Goal: Transaction & Acquisition: Book appointment/travel/reservation

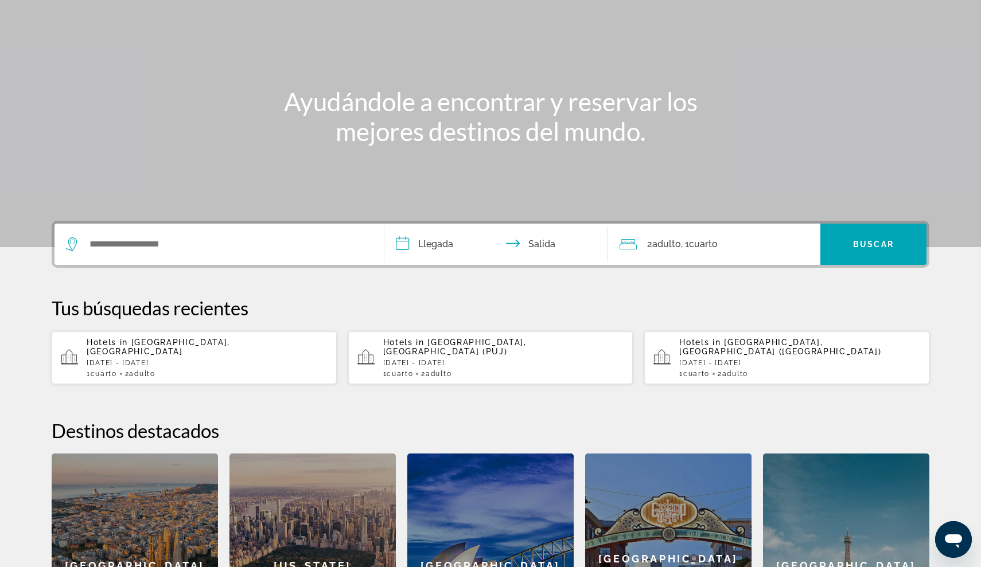
scroll to position [115, 0]
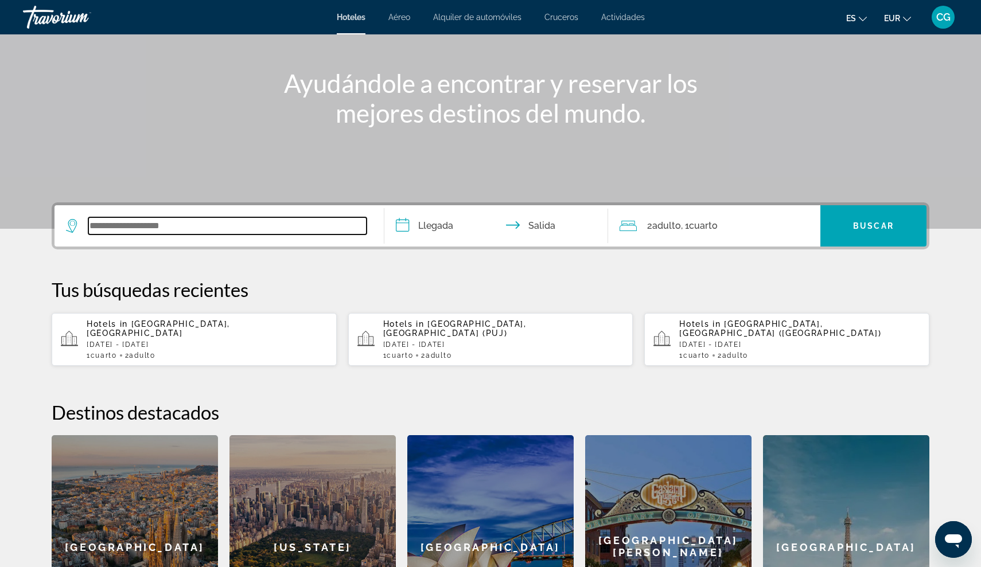
click at [149, 229] on input "Search widget" at bounding box center [227, 225] width 278 height 17
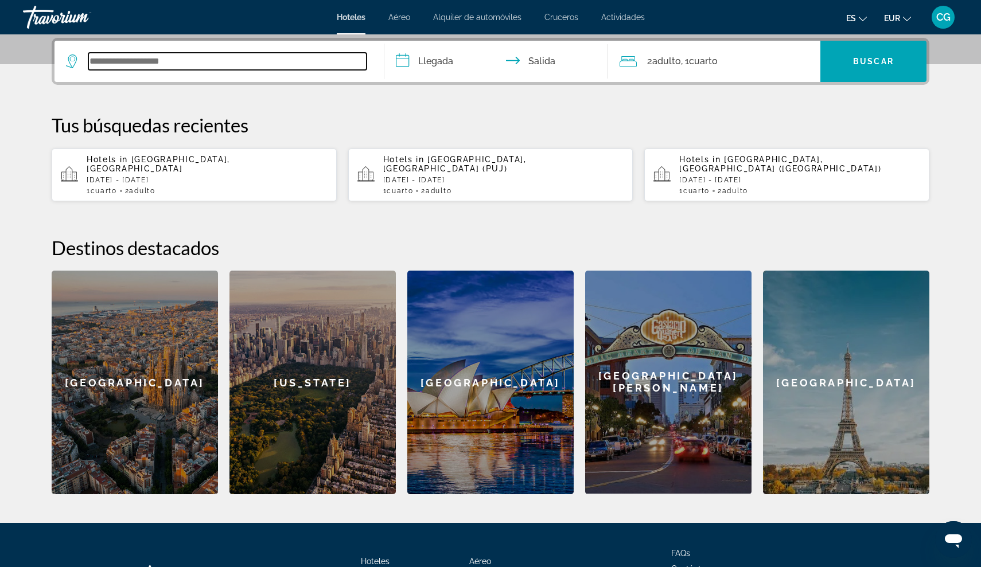
scroll to position [281, 0]
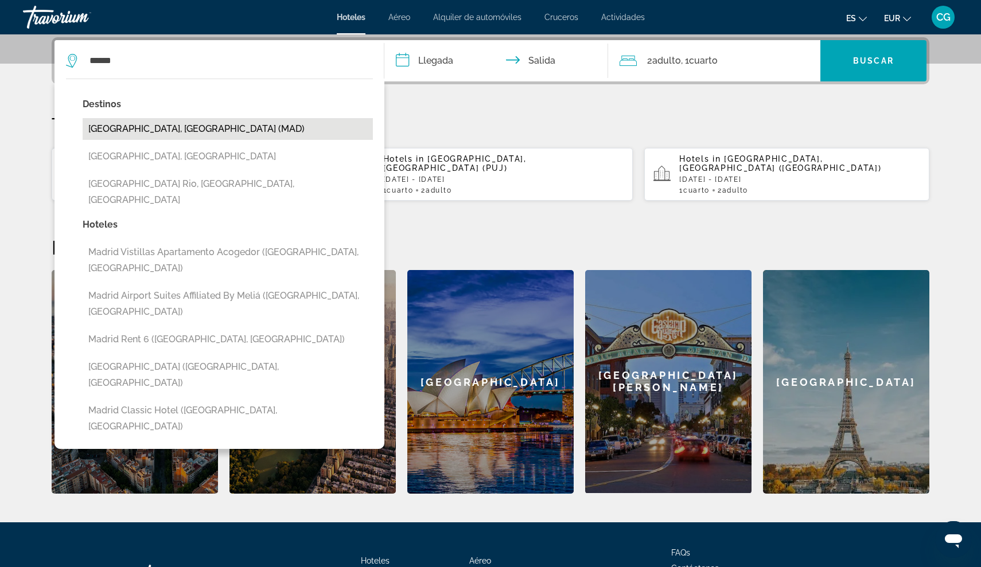
click at [150, 130] on button "[GEOGRAPHIC_DATA], [GEOGRAPHIC_DATA] (MAD)" at bounding box center [228, 129] width 290 height 22
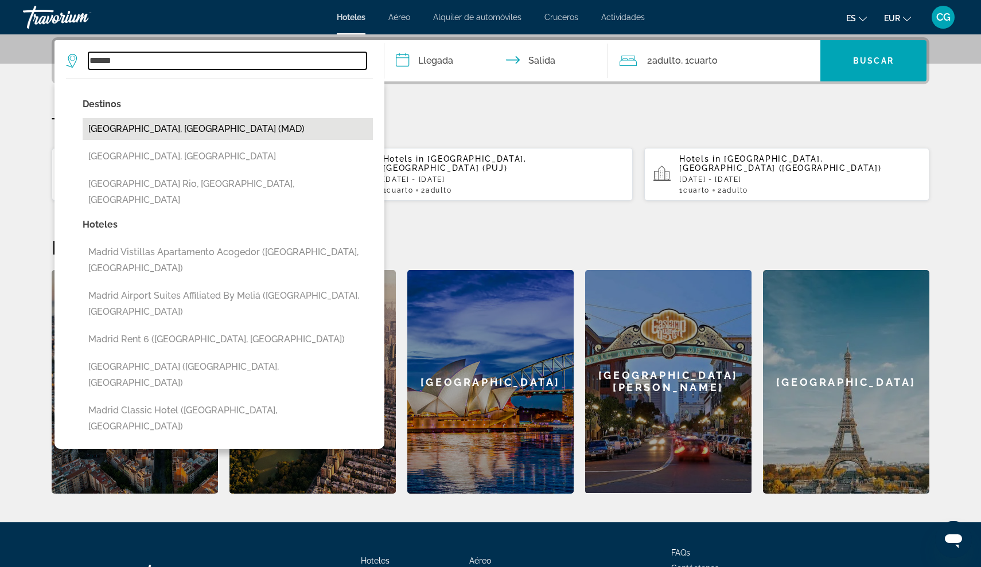
type input "**********"
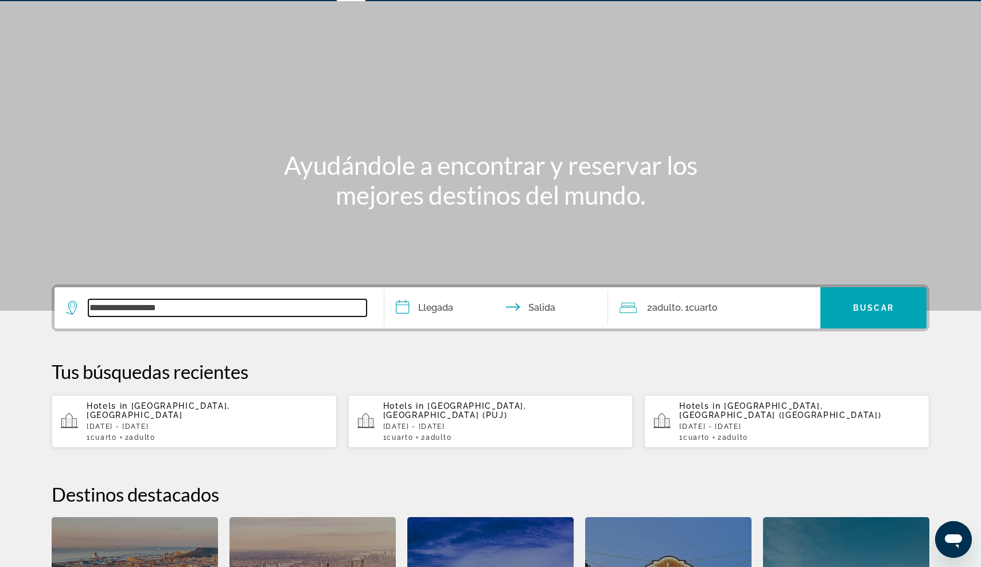
scroll to position [32, 0]
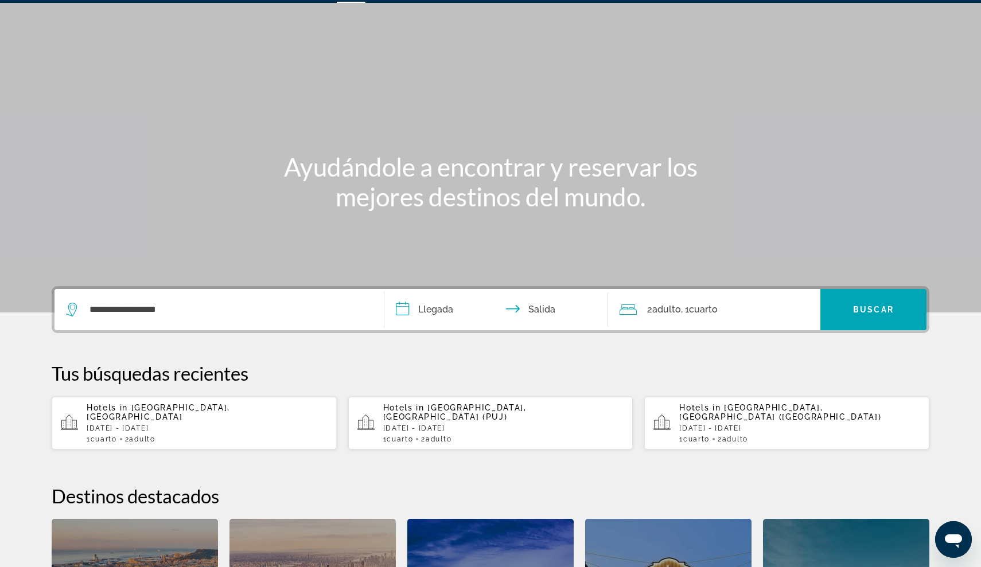
click at [399, 308] on input "**********" at bounding box center [498, 311] width 228 height 45
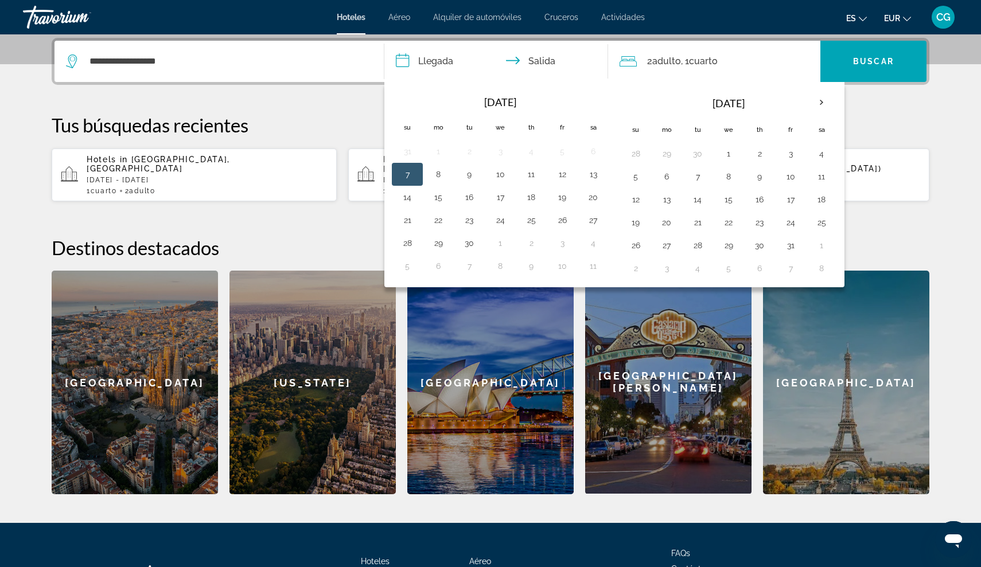
scroll to position [281, 0]
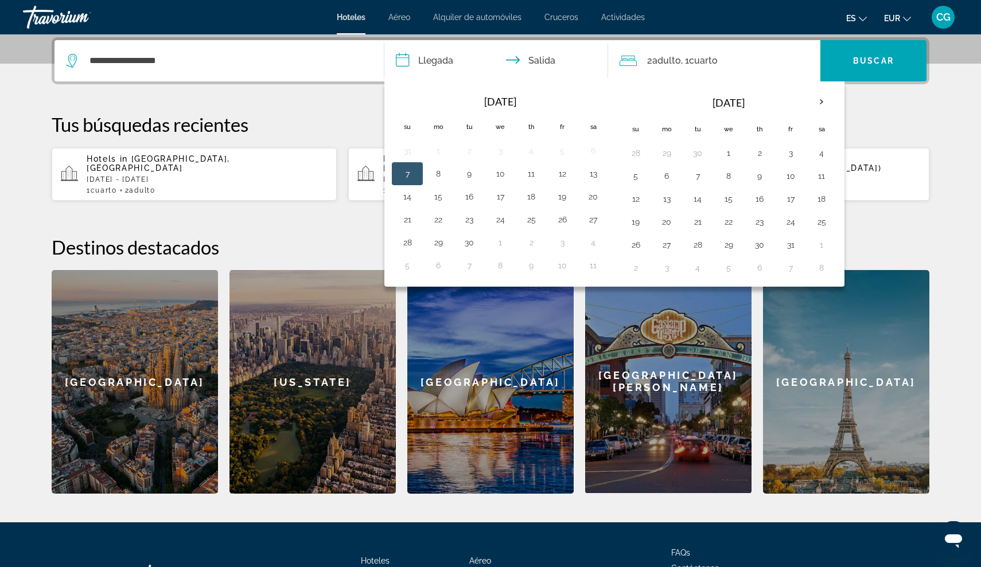
click at [403, 173] on button "7" at bounding box center [407, 174] width 18 height 16
click at [437, 172] on button "8" at bounding box center [438, 174] width 18 height 16
type input "**********"
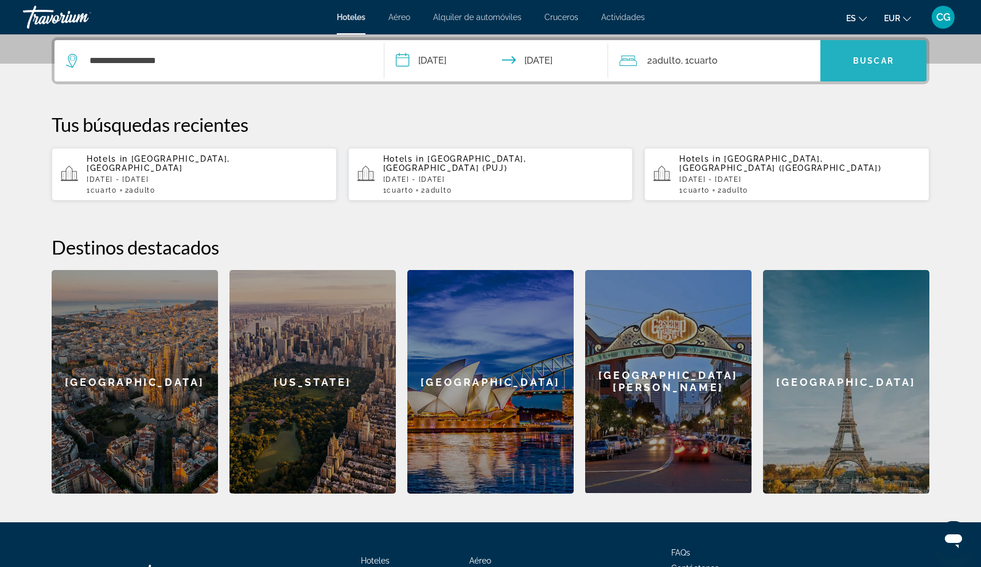
click at [855, 65] on span "Search widget" at bounding box center [873, 61] width 106 height 28
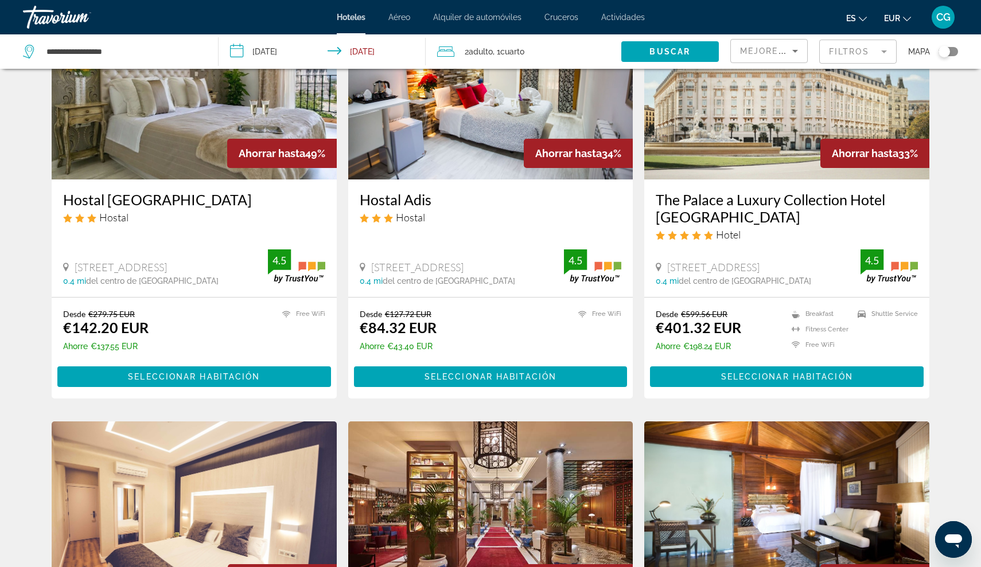
scroll to position [133, 0]
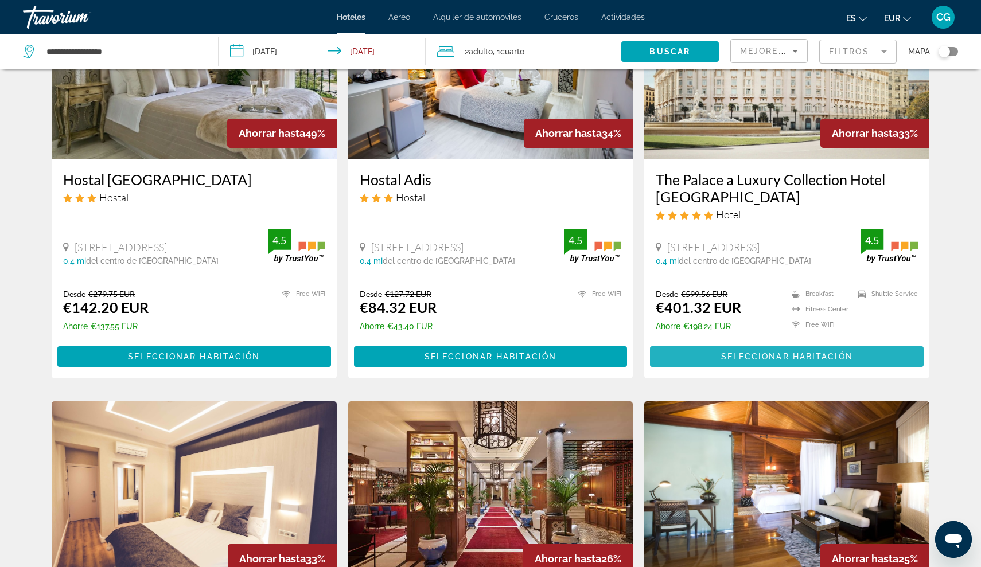
click at [691, 352] on span "Main content" at bounding box center [787, 357] width 274 height 28
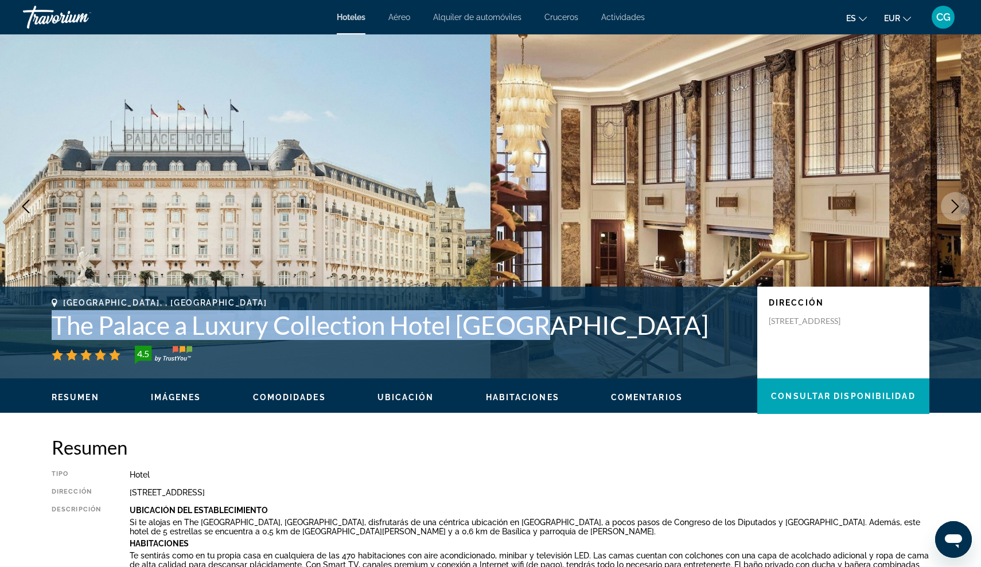
drag, startPoint x: 49, startPoint y: 322, endPoint x: 565, endPoint y: 325, distance: 515.7
click at [565, 325] on div "Madrid, , Spain The Palace a Luxury Collection Hotel Madrid 4.5 Dirección Plaza…" at bounding box center [491, 332] width 924 height 69
copy h1 "The Palace a Luxury Collection Hotel Madrid"
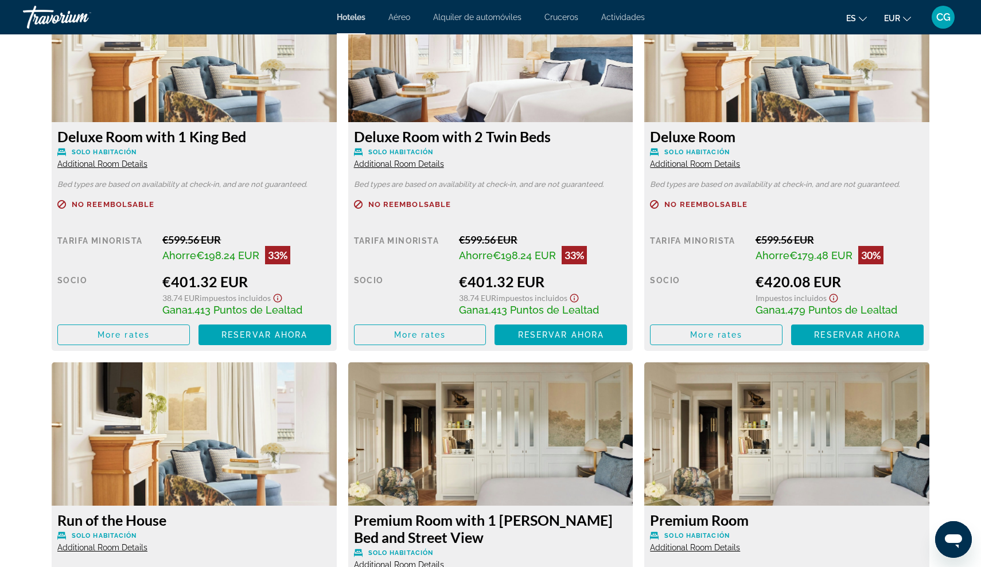
scroll to position [1605, 0]
